Goal: Task Accomplishment & Management: Manage account settings

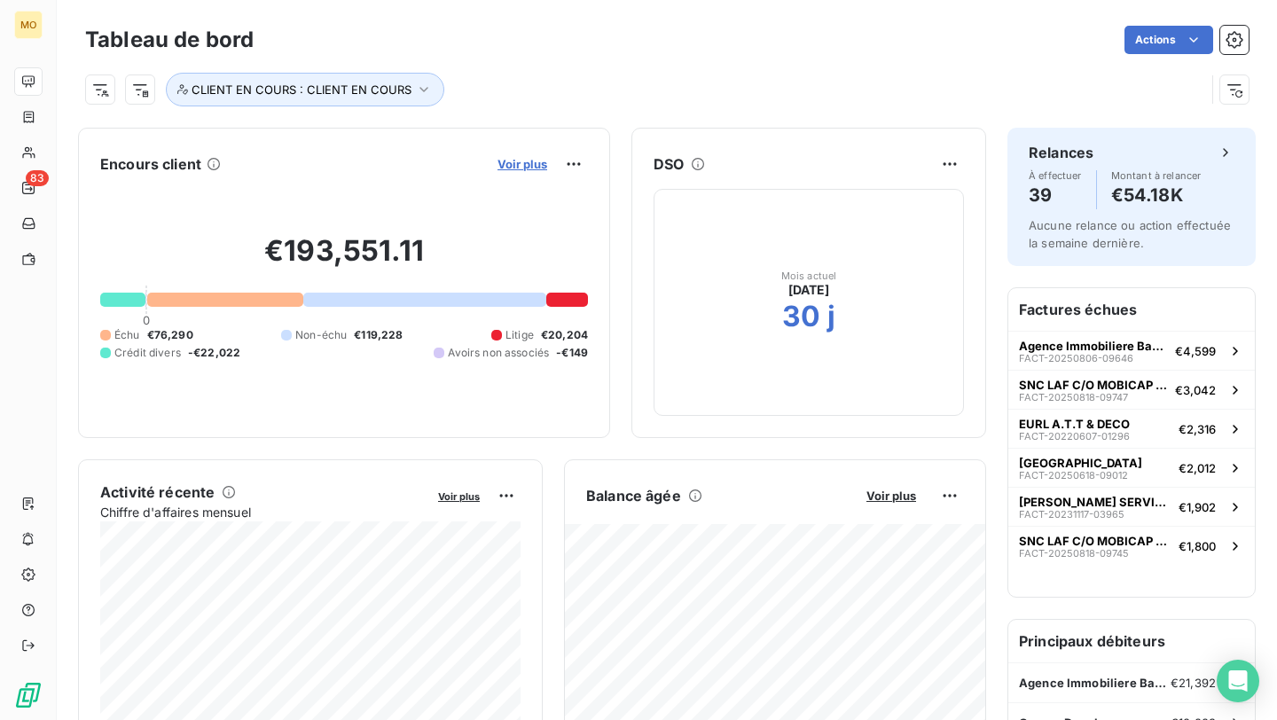
click at [520, 170] on span "Voir plus" at bounding box center [522, 164] width 50 height 14
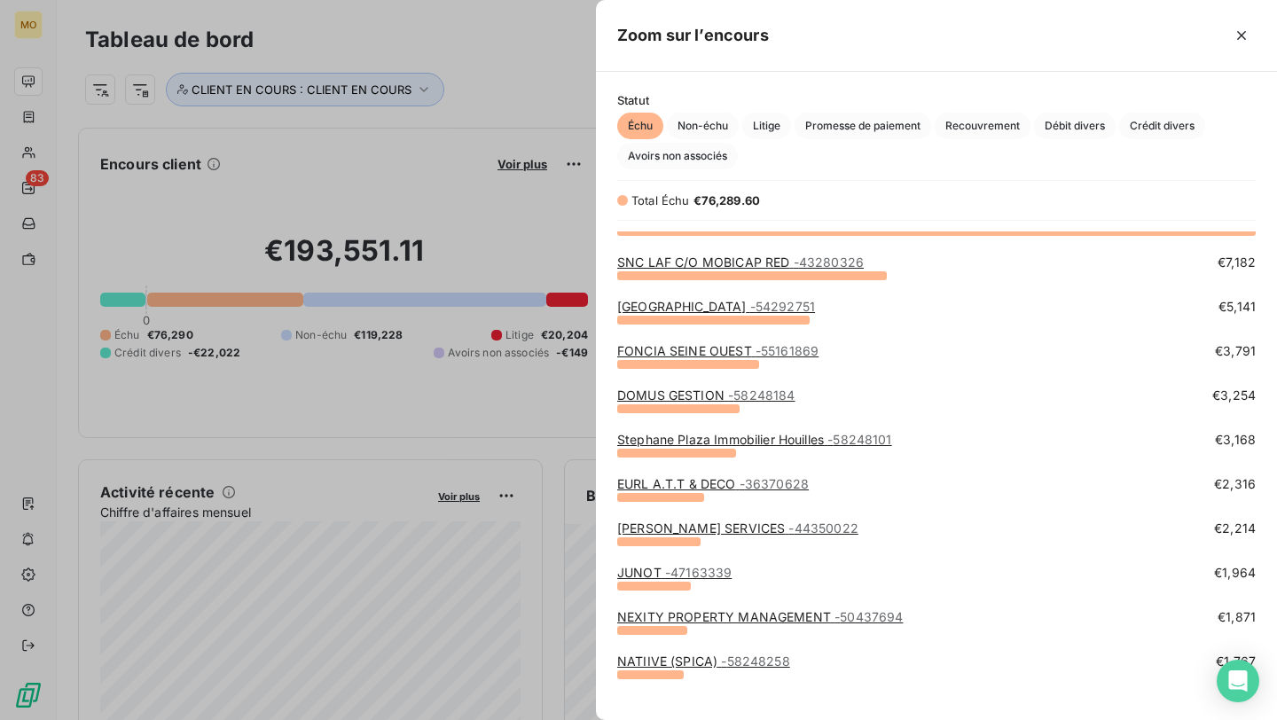
scroll to position [27, 0]
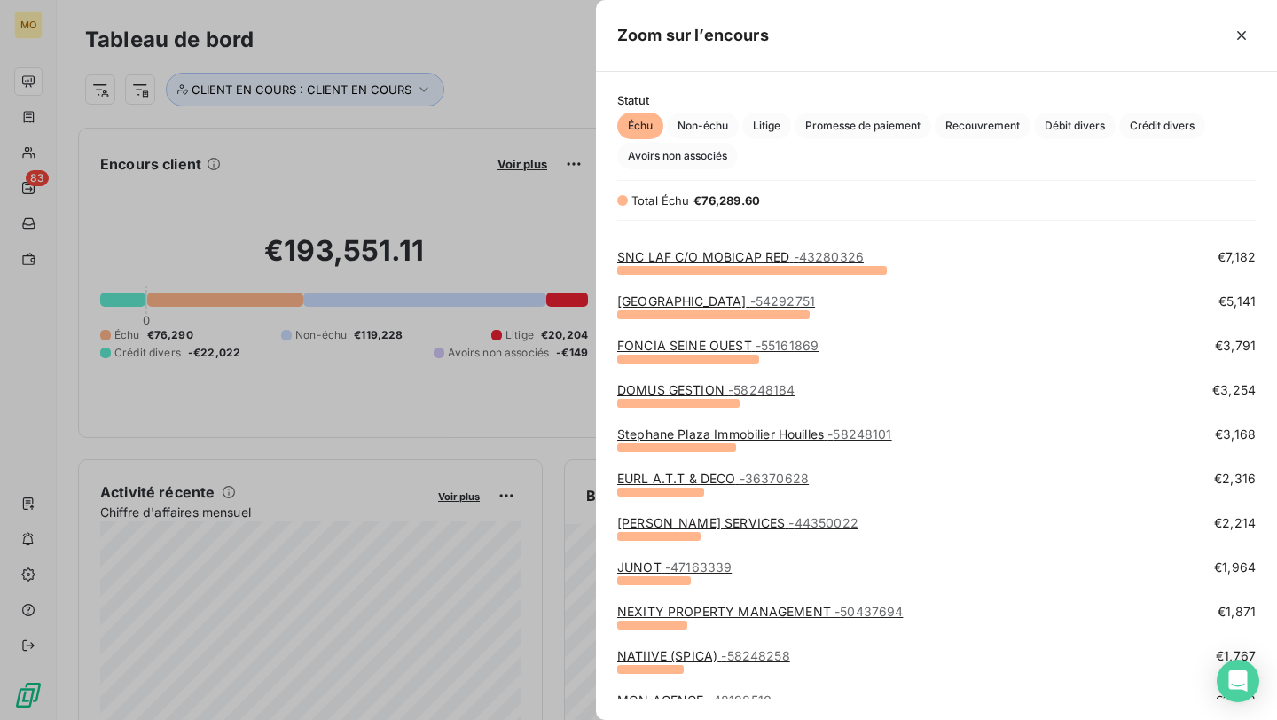
click at [792, 609] on link "NEXITY PROPERTY MANAGEMENT - 50437694" at bounding box center [760, 611] width 286 height 15
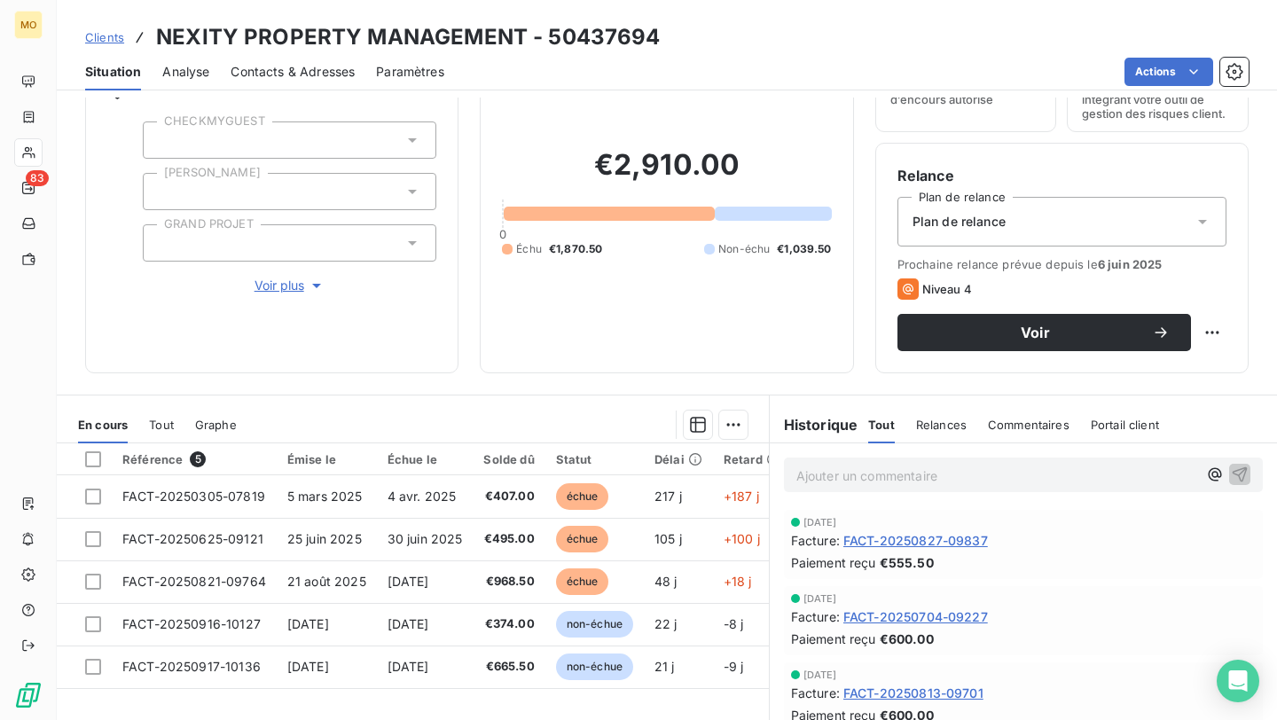
scroll to position [103, 0]
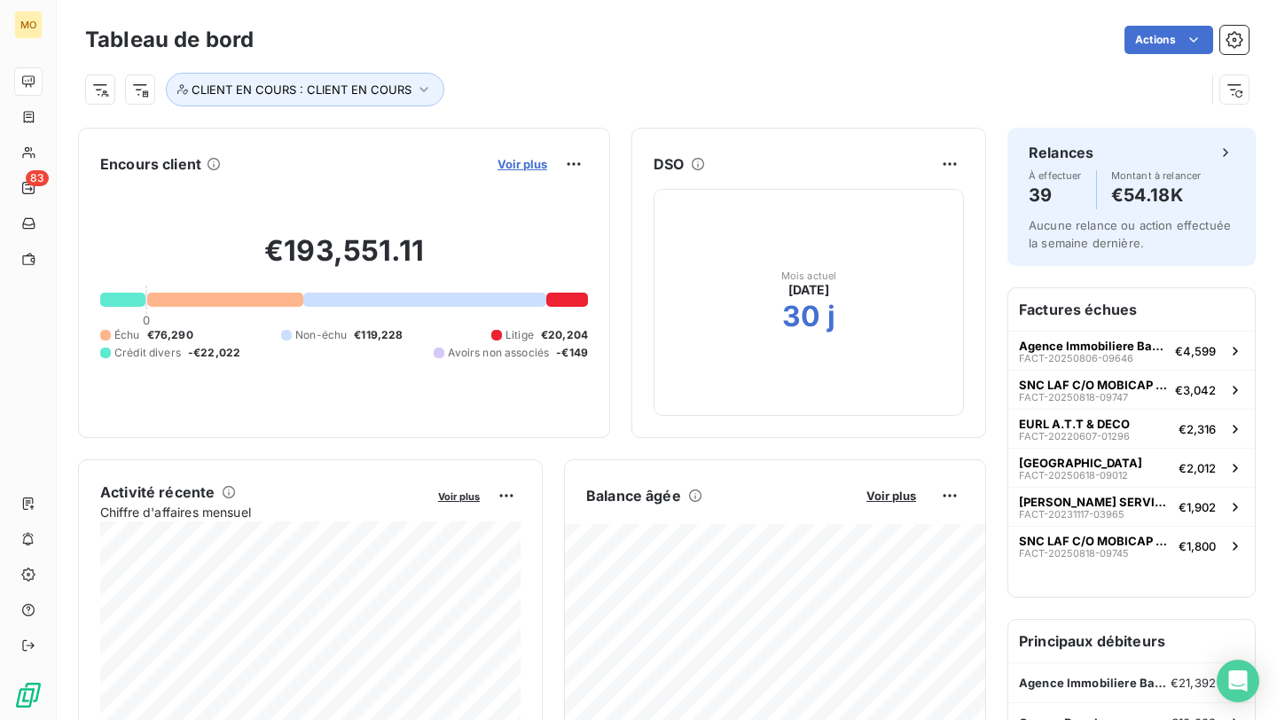
click at [516, 161] on span "Voir plus" at bounding box center [522, 164] width 50 height 14
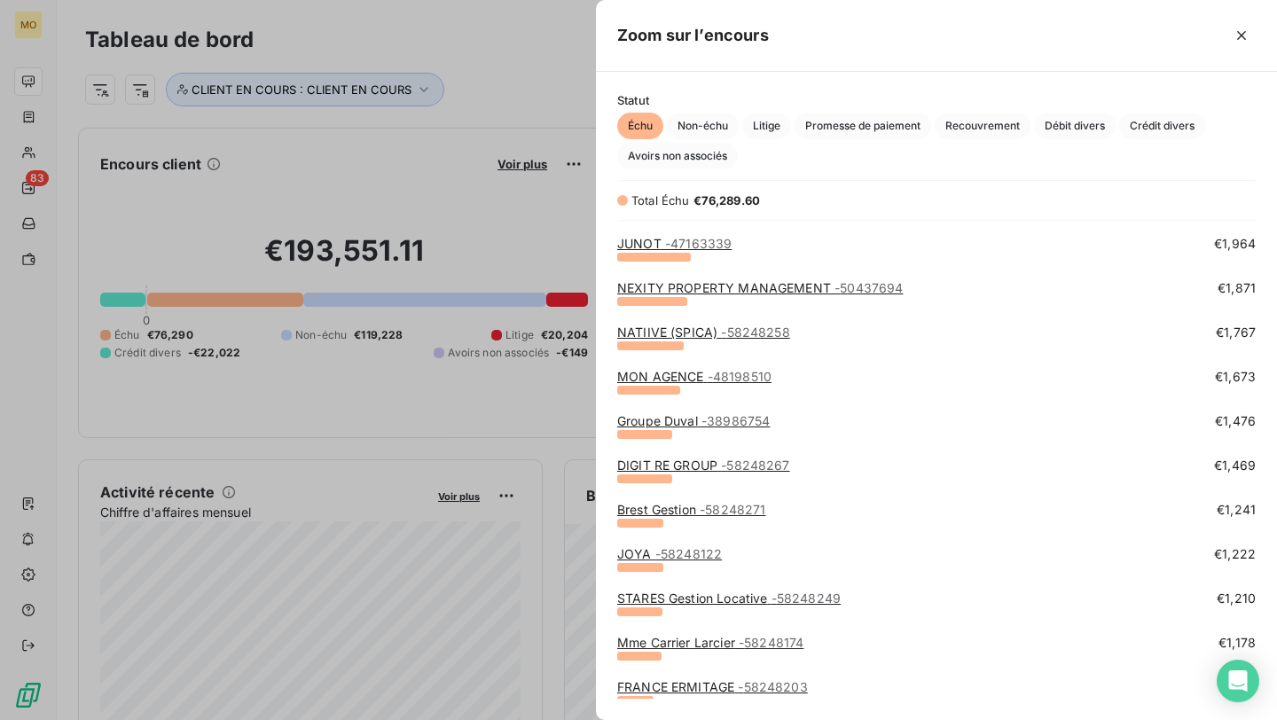
scroll to position [397, 0]
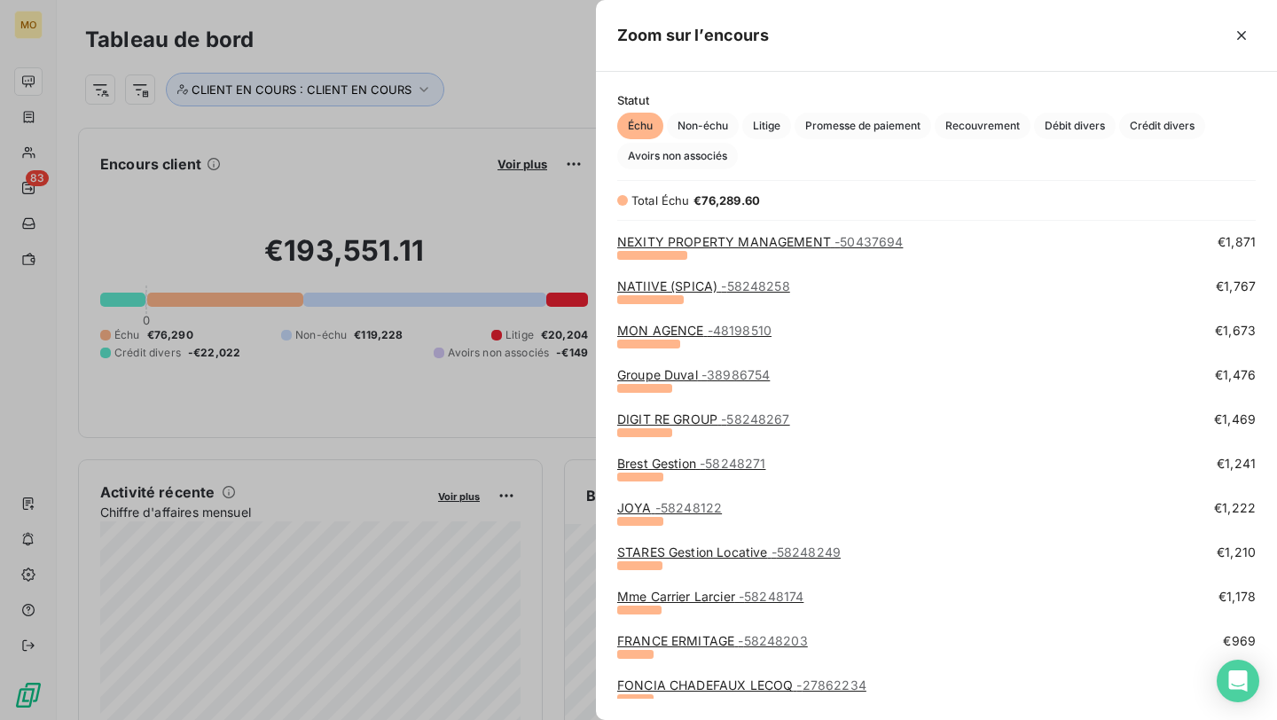
click at [679, 547] on link "STARES Gestion Locative - 58248249" at bounding box center [728, 551] width 223 height 15
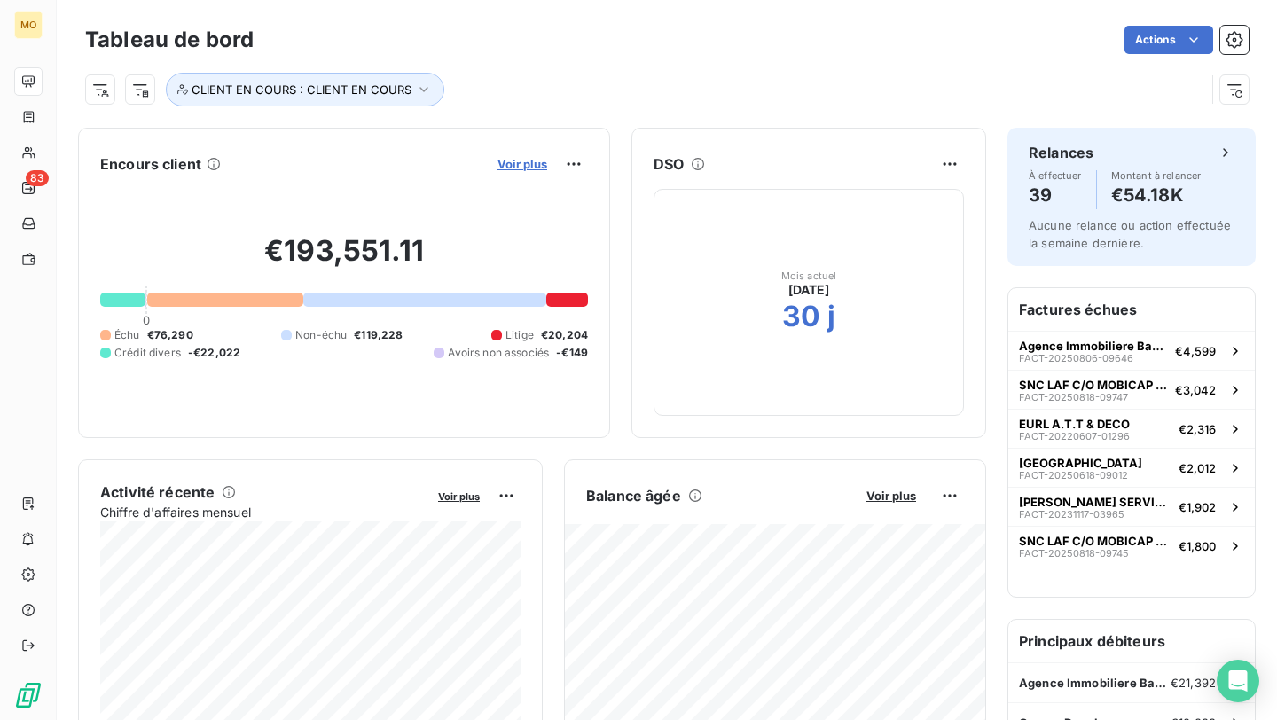
click at [514, 164] on span "Voir plus" at bounding box center [522, 164] width 50 height 14
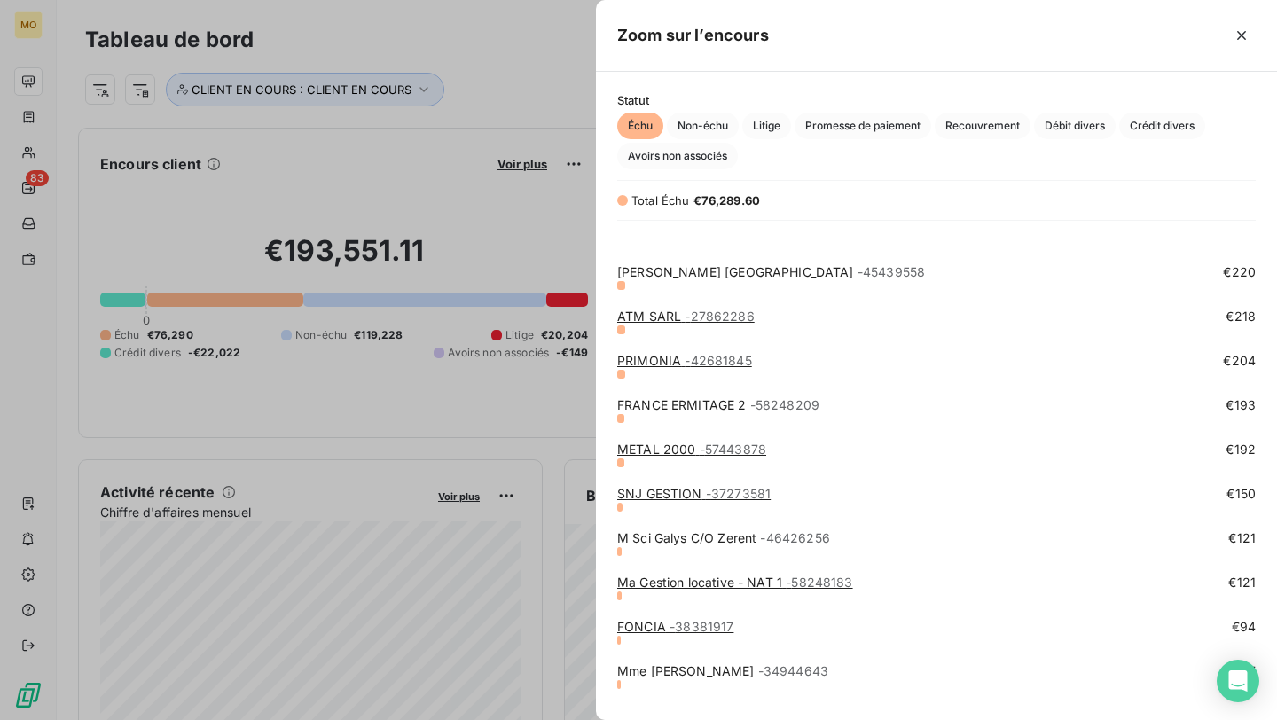
scroll to position [1904, 0]
